Goal: Find specific page/section: Find specific page/section

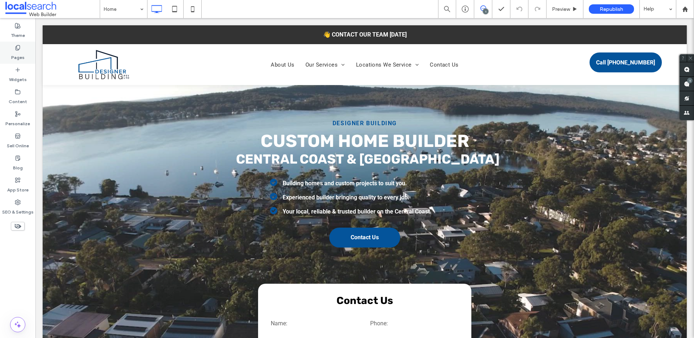
click at [24, 51] on div "Pages" at bounding box center [17, 53] width 35 height 22
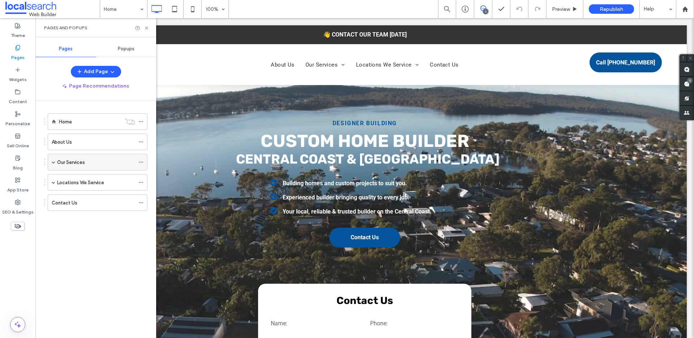
click at [57, 162] on label "Our Services" at bounding box center [71, 162] width 28 height 13
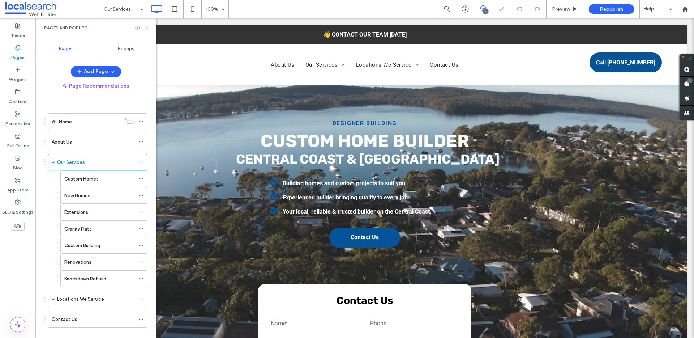
click at [45, 299] on div at bounding box center [44, 298] width 1 height 1
click at [49, 302] on div "Locations We Service" at bounding box center [98, 298] width 100 height 17
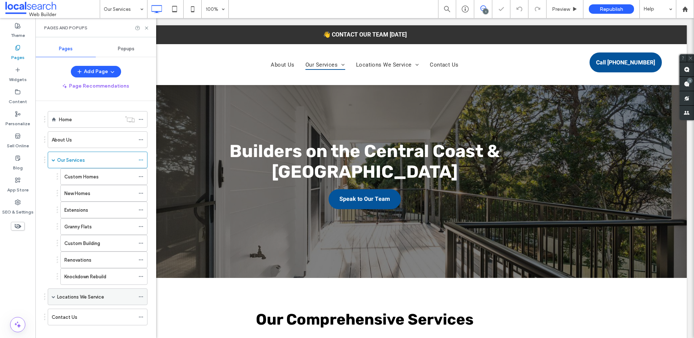
scroll to position [7, 0]
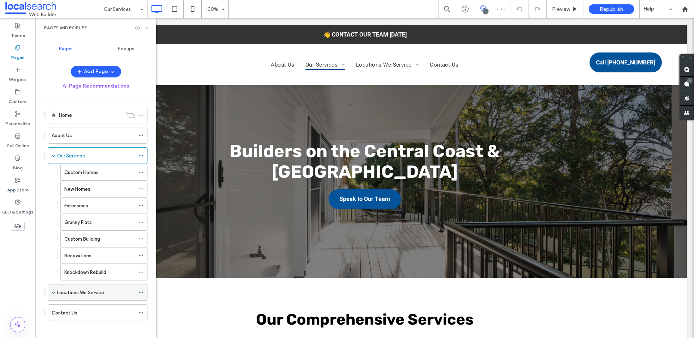
click at [68, 289] on label "Locations We Service" at bounding box center [80, 292] width 47 height 13
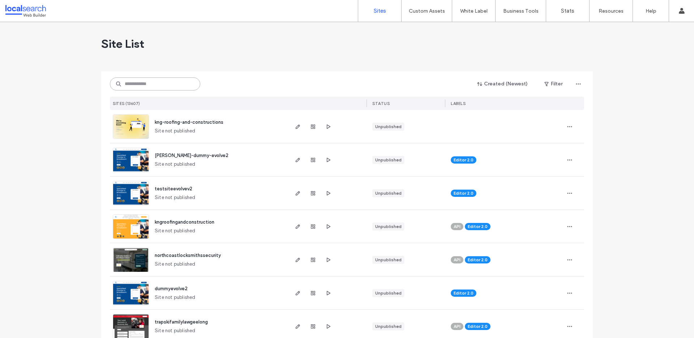
click at [169, 87] on input at bounding box center [155, 83] width 90 height 13
paste input "**********"
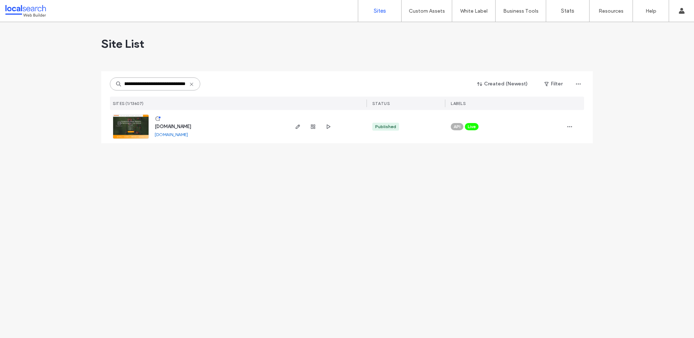
type input "**********"
click at [134, 132] on img at bounding box center [130, 139] width 35 height 49
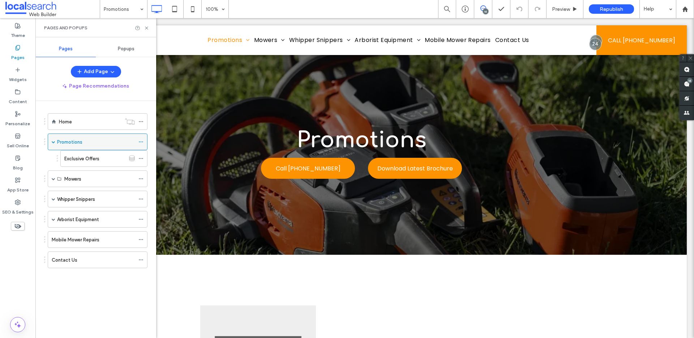
click at [103, 136] on div "Promotions" at bounding box center [96, 142] width 78 height 16
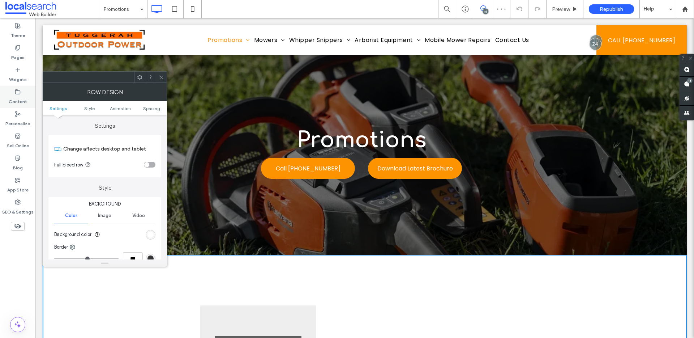
click at [20, 98] on label "Content" at bounding box center [18, 100] width 18 height 10
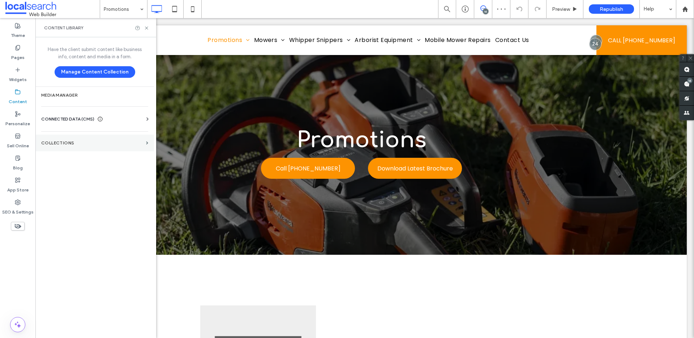
click at [69, 145] on section "Collections" at bounding box center [94, 142] width 119 height 17
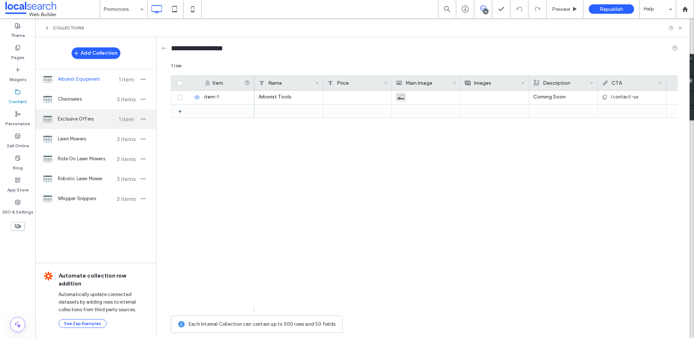
click at [85, 123] on div "Exclusive Offers 1 item" at bounding box center [95, 119] width 121 height 20
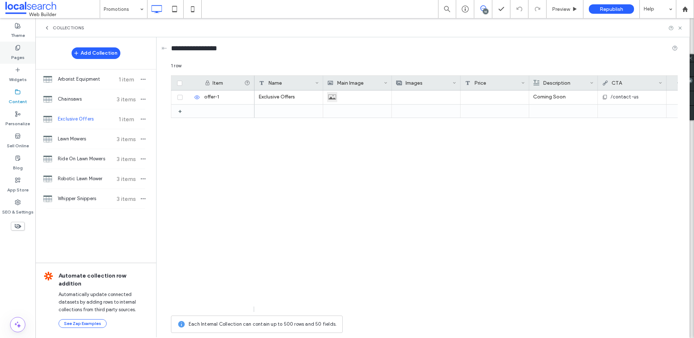
click at [17, 51] on label "Pages" at bounding box center [17, 56] width 13 height 10
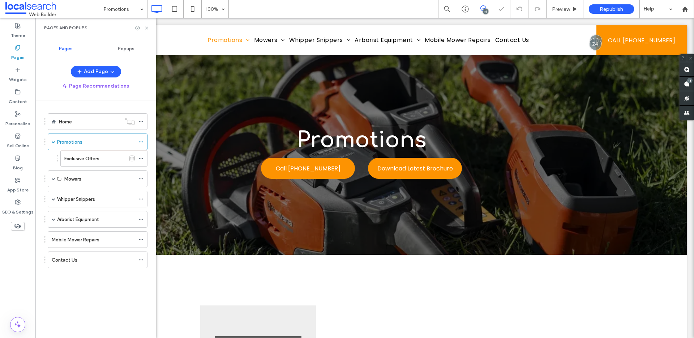
click at [147, 33] on div "Pages and Popups" at bounding box center [95, 27] width 121 height 19
drag, startPoint x: 145, startPoint y: 26, endPoint x: 163, endPoint y: 129, distance: 104.6
click at [145, 26] on icon at bounding box center [146, 27] width 5 height 5
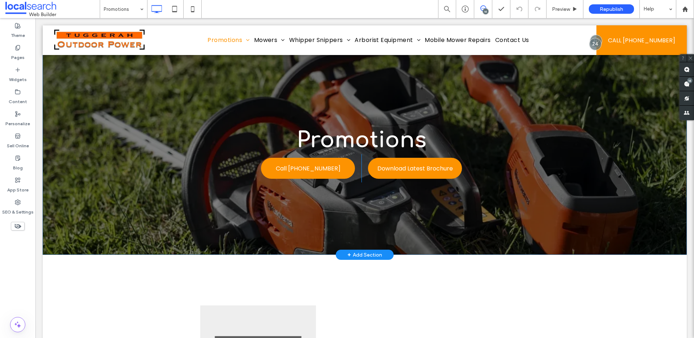
scroll to position [236, 0]
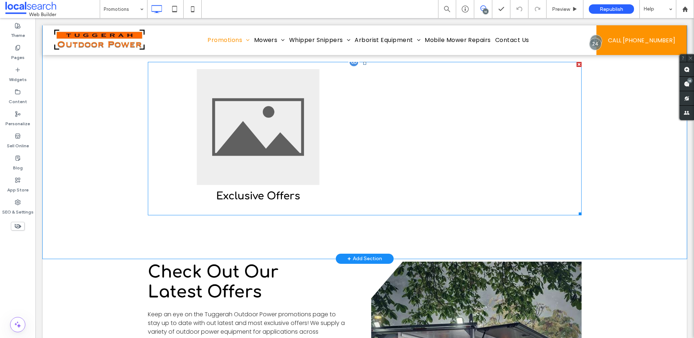
click at [270, 151] on link at bounding box center [258, 126] width 218 height 123
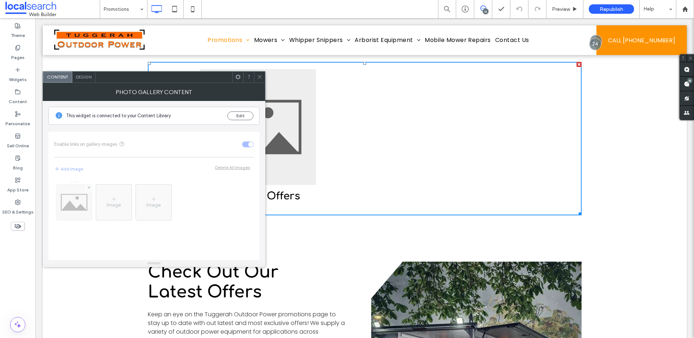
drag, startPoint x: 261, startPoint y: 78, endPoint x: 231, endPoint y: 60, distance: 35.0
click at [261, 78] on use at bounding box center [260, 77] width 4 height 4
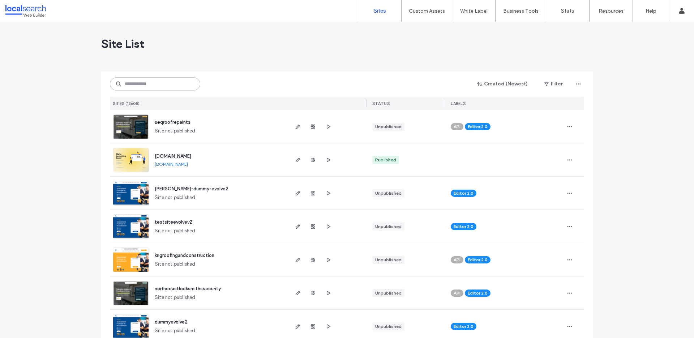
click at [134, 81] on input at bounding box center [155, 83] width 90 height 13
paste input "**********"
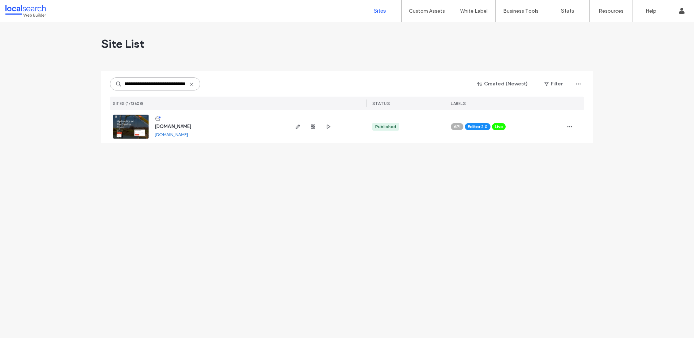
type input "**********"
click at [137, 128] on img at bounding box center [130, 139] width 35 height 49
